Goal: Use online tool/utility: Utilize a website feature to perform a specific function

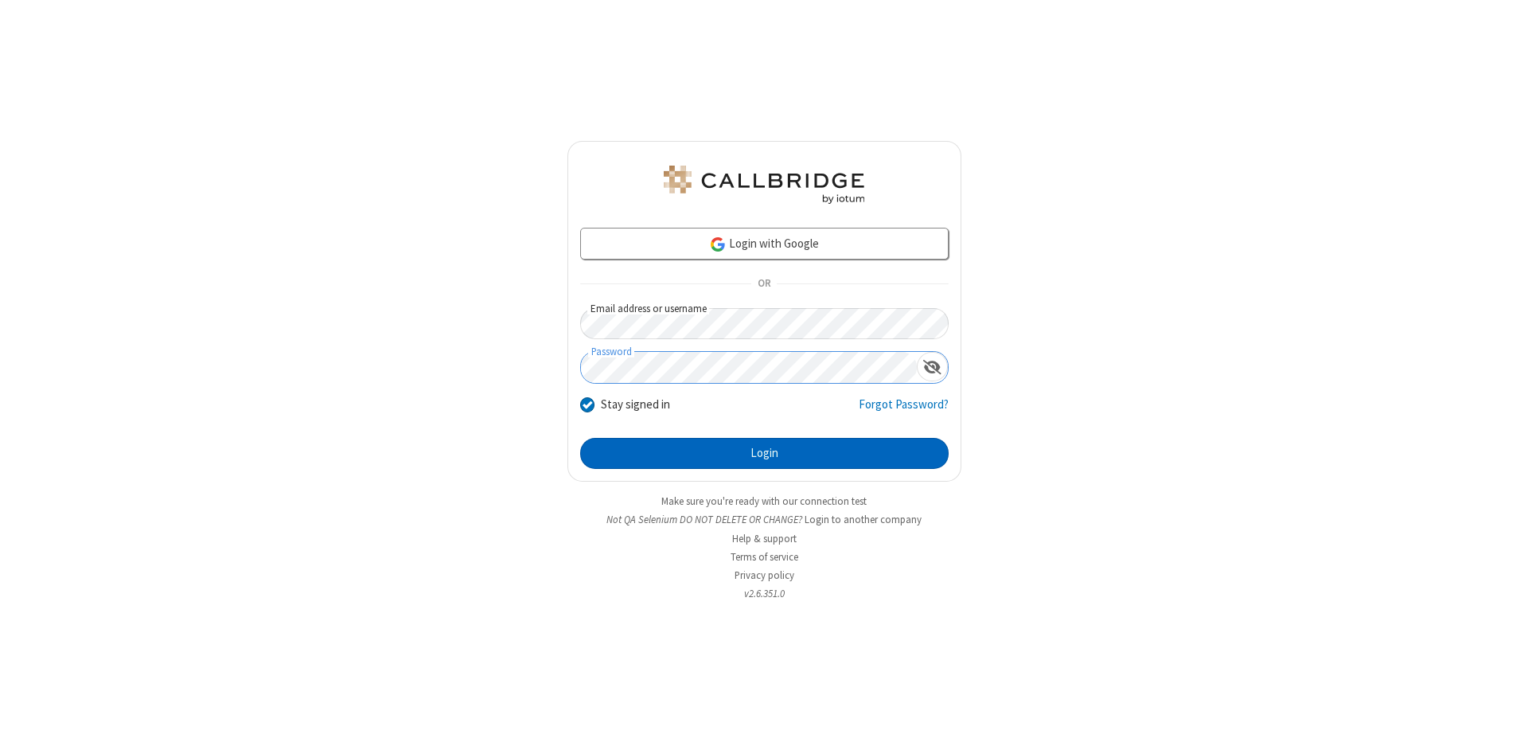
click at [764, 454] on button "Login" at bounding box center [764, 454] width 368 height 32
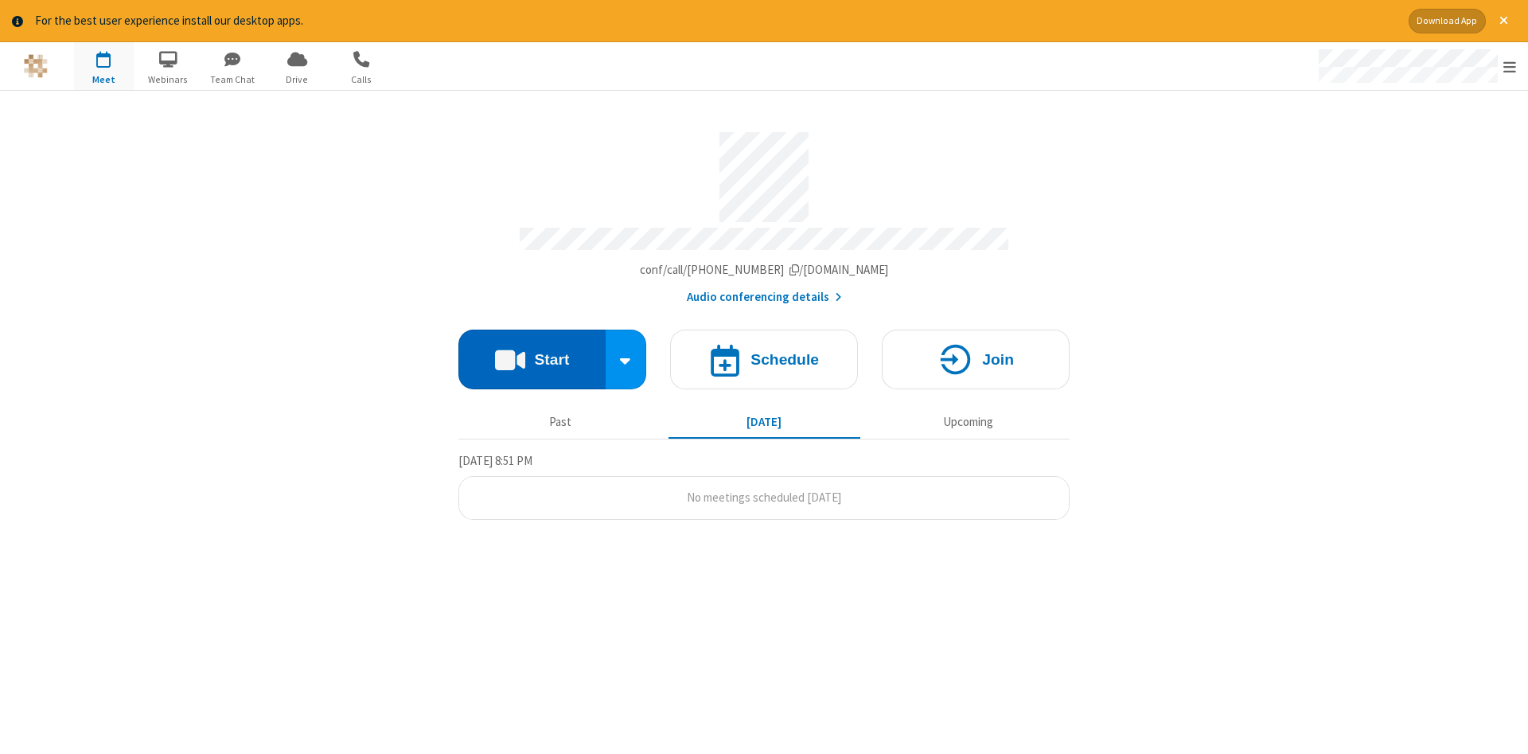
click at [532, 353] on button "Start" at bounding box center [531, 359] width 147 height 60
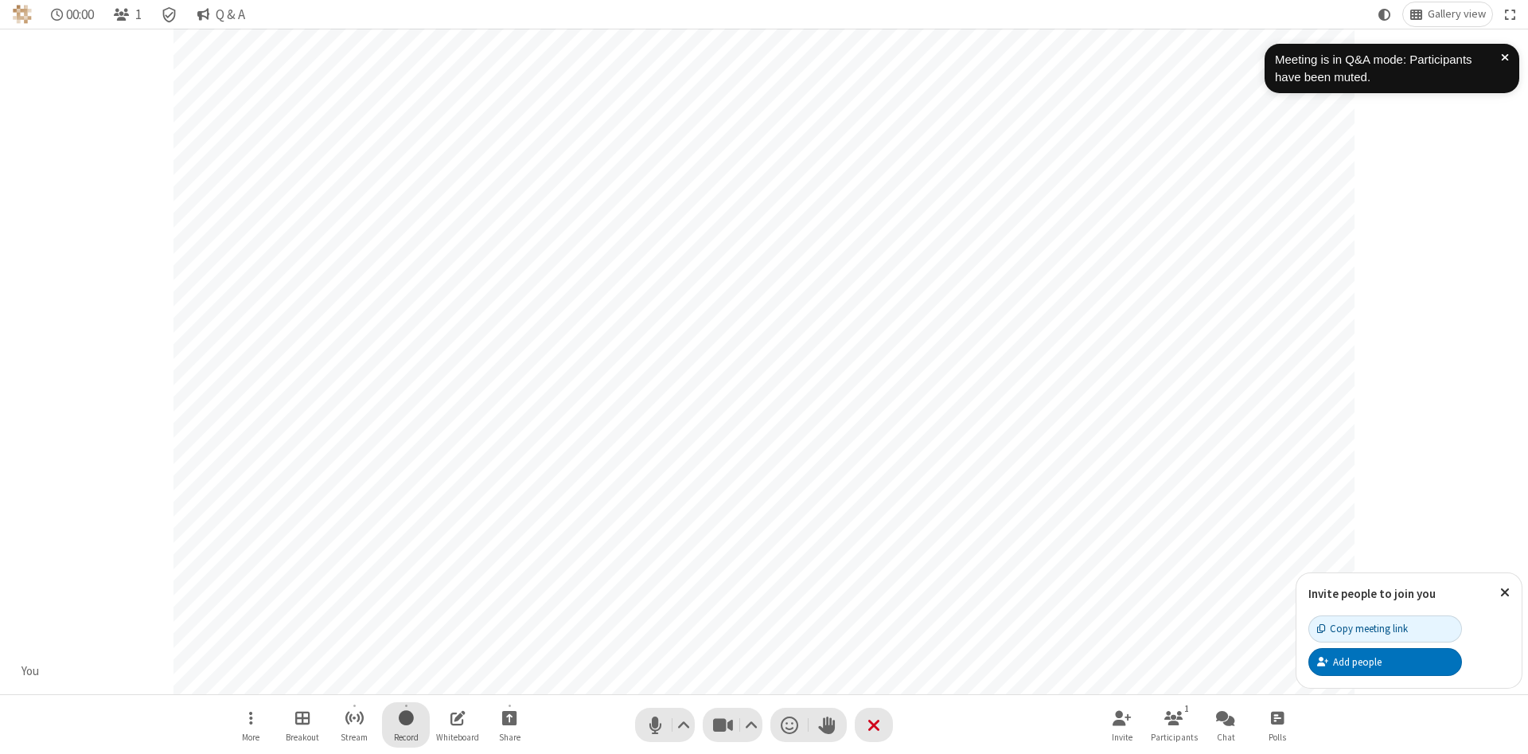
click at [406, 724] on span "Start recording" at bounding box center [406, 717] width 15 height 20
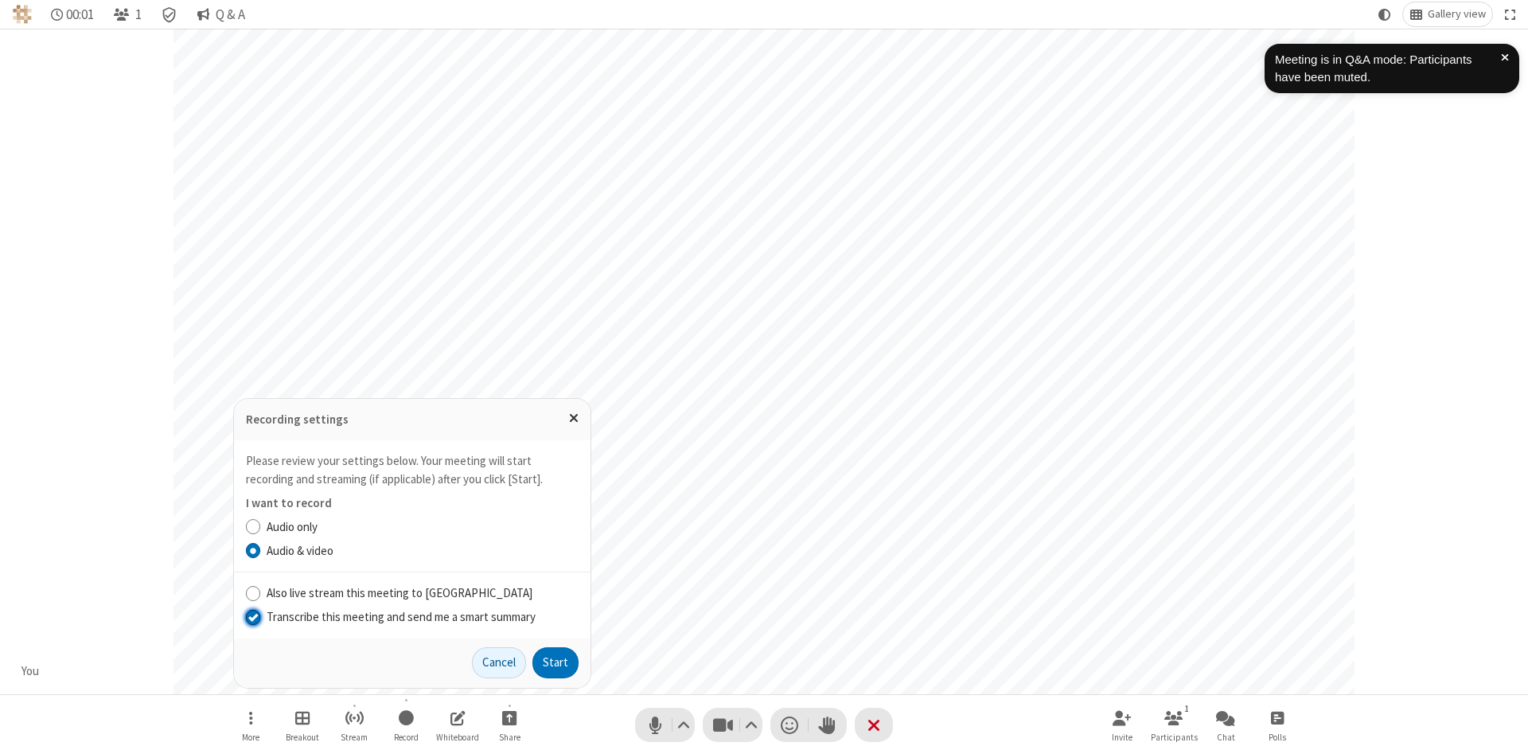
click at [252, 616] on input "Transcribe this meeting and send me a smart summary" at bounding box center [253, 616] width 15 height 17
click at [555, 662] on button "Start" at bounding box center [555, 663] width 46 height 32
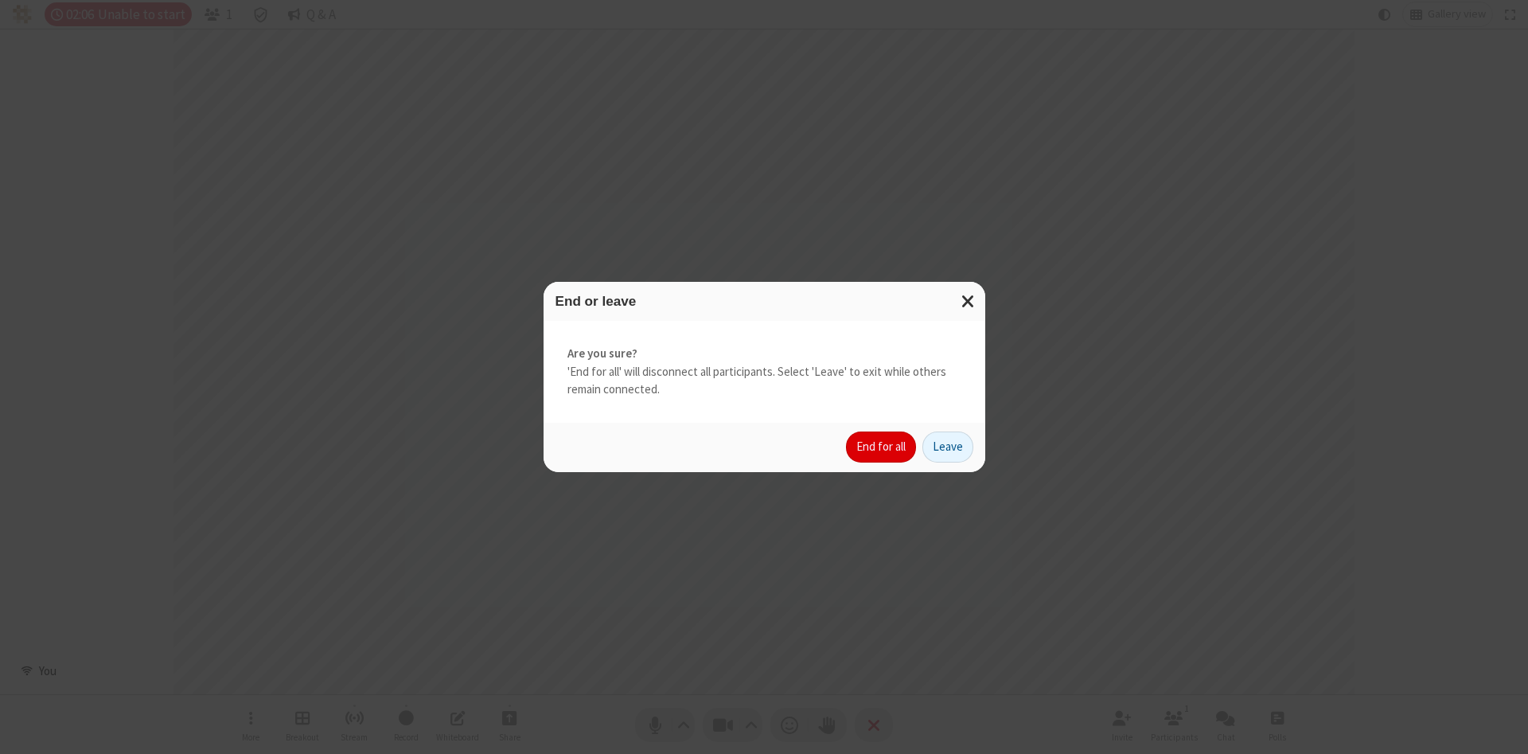
click at [882, 446] on button "End for all" at bounding box center [881, 447] width 70 height 32
